Goal: Information Seeking & Learning: Learn about a topic

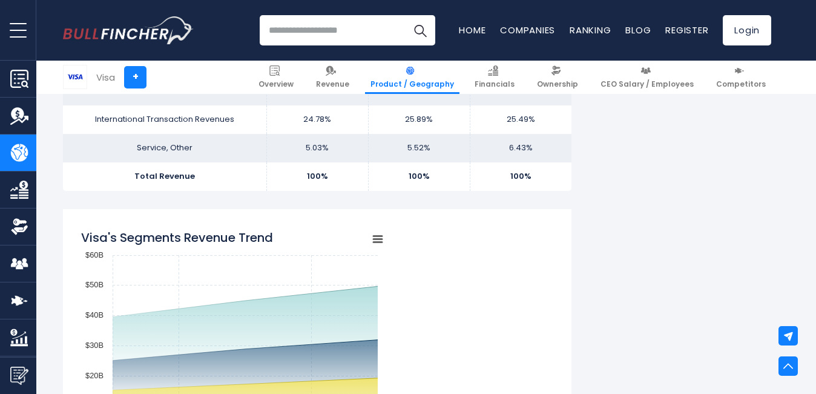
scroll to position [888, 0]
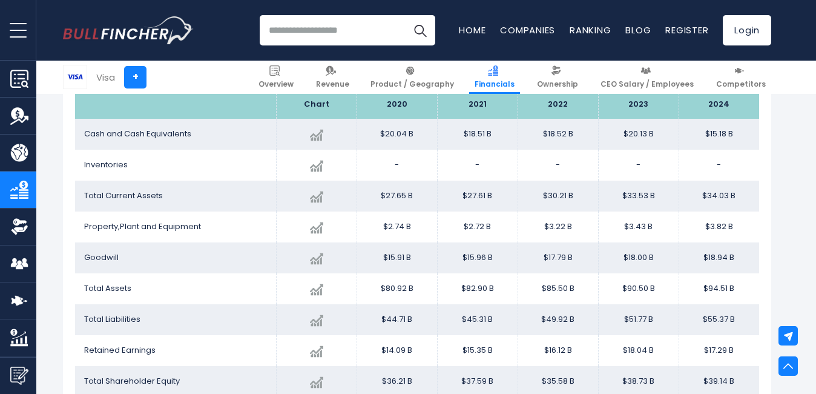
scroll to position [417, 0]
